Goal: Task Accomplishment & Management: Manage account settings

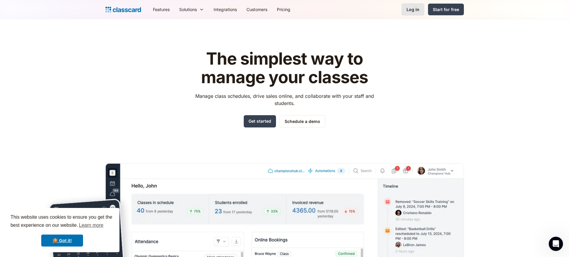
click at [411, 11] on div "Log in" at bounding box center [412, 9] width 13 height 6
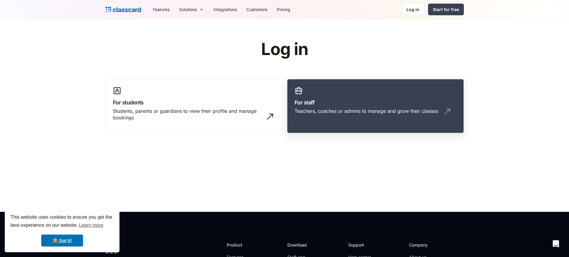
click at [344, 96] on link "For staff Teachers, coaches or admins to manage and grow their classes" at bounding box center [375, 106] width 177 height 54
click at [348, 89] on link "For staff Teachers, coaches or admins to manage and grow their classes" at bounding box center [375, 106] width 177 height 54
